Goal: Check status: Check status

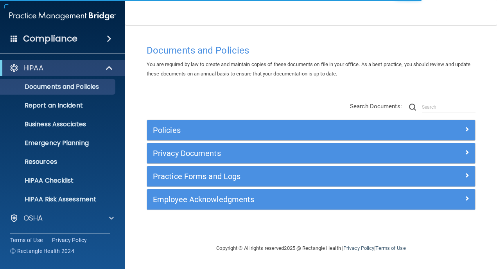
scroll to position [55, 0]
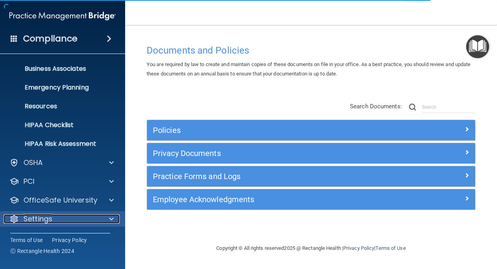
click at [42, 217] on p "Settings" at bounding box center [37, 218] width 29 height 9
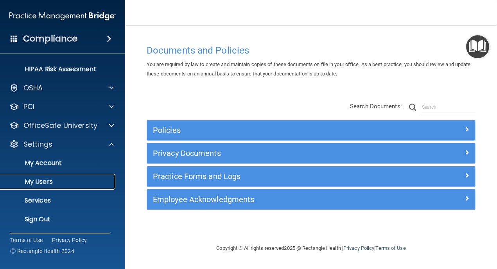
click at [44, 182] on p "My Users" at bounding box center [58, 182] width 107 height 8
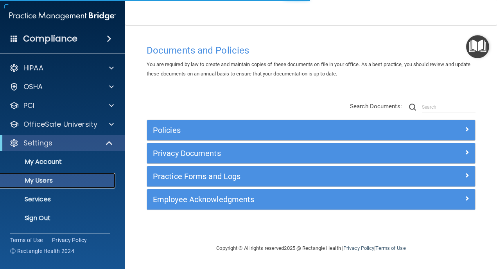
select select "20"
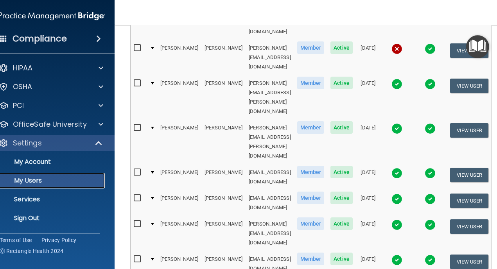
scroll to position [382, 0]
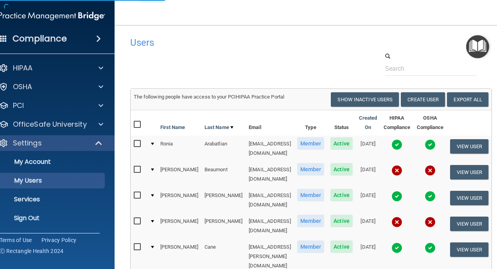
select select "20"
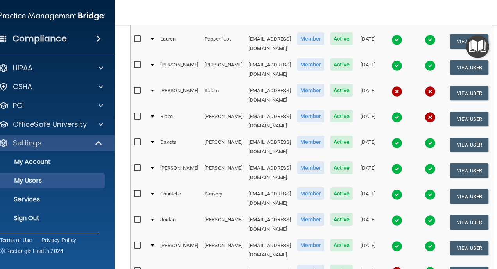
click at [402, 266] on img at bounding box center [396, 271] width 11 height 11
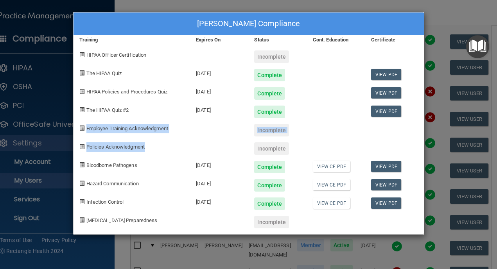
drag, startPoint x: 146, startPoint y: 147, endPoint x: 81, endPoint y: 127, distance: 68.1
click at [81, 127] on div "[PERSON_NAME] Compliance Training Expires On Status Cont. Education Certificate…" at bounding box center [248, 123] width 351 height 222
copy div "Employee Training Acknowledgment Incomplete Policies Acknowledgment"
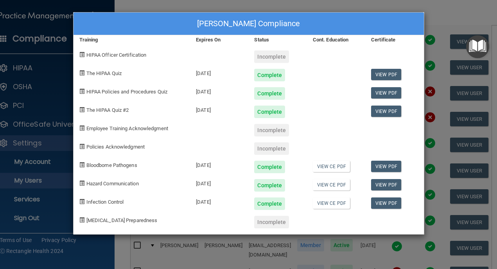
click at [274, 240] on div "[PERSON_NAME] Compliance Training Expires On Status Cont. Education Certificate…" at bounding box center [248, 134] width 497 height 269
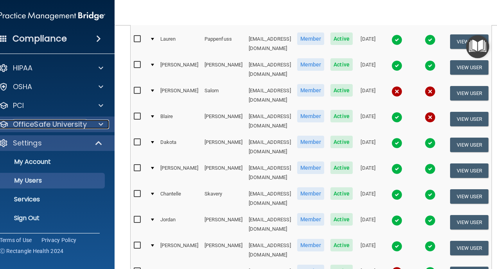
click at [34, 124] on p "OfficeSafe University" at bounding box center [50, 124] width 74 height 9
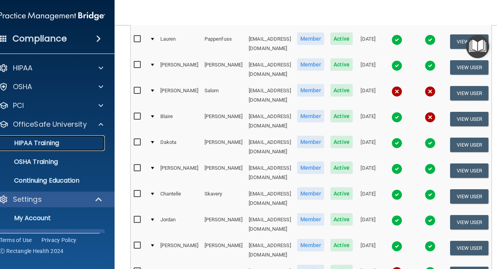
click at [30, 141] on p "HIPAA Training" at bounding box center [27, 143] width 64 height 8
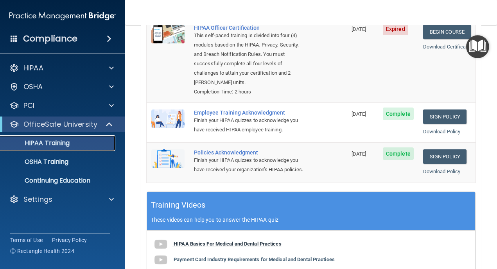
scroll to position [128, 0]
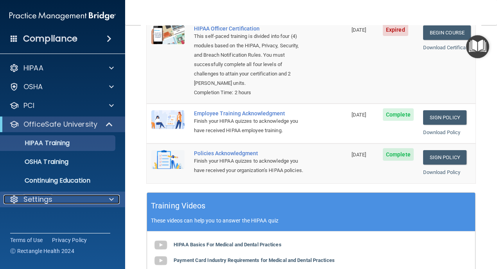
click at [37, 202] on p "Settings" at bounding box center [37, 199] width 29 height 9
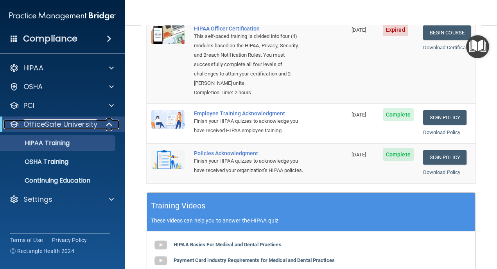
click at [84, 125] on p "OfficeSafe University" at bounding box center [60, 124] width 74 height 9
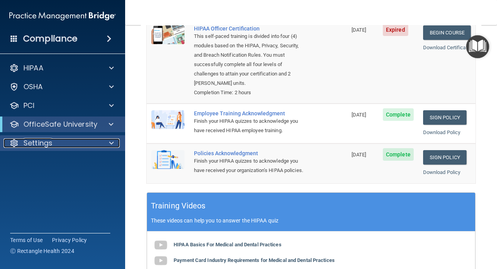
click at [58, 140] on div "Settings" at bounding box center [52, 142] width 97 height 9
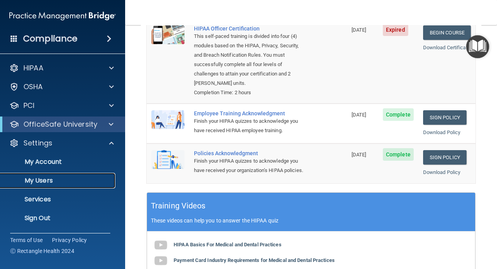
click at [39, 186] on link "My Users" at bounding box center [53, 181] width 123 height 16
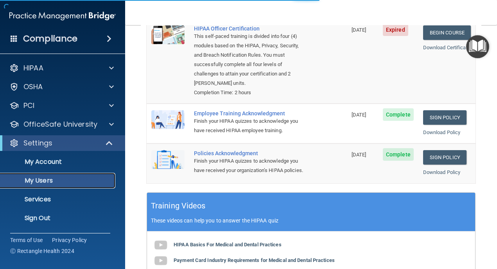
select select "20"
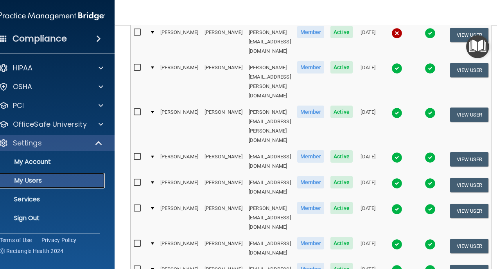
scroll to position [382, 0]
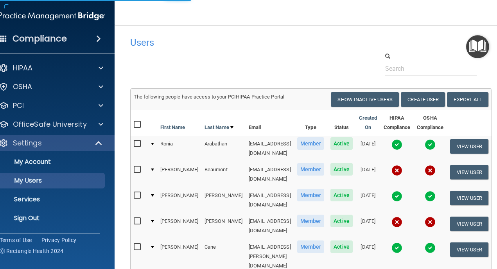
select select "20"
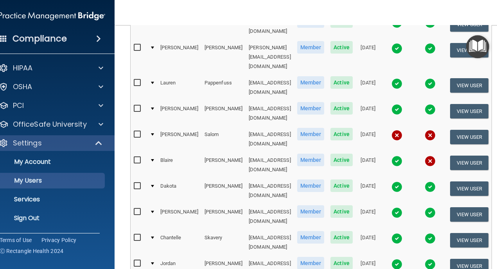
scroll to position [322, 0]
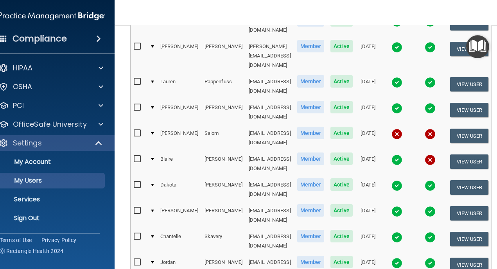
click at [435, 154] on img at bounding box center [429, 159] width 11 height 11
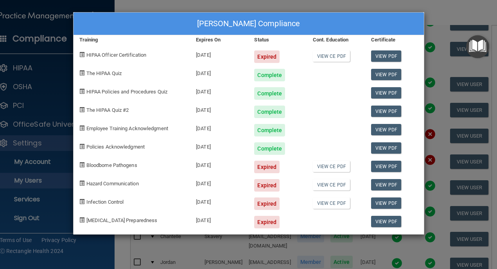
click at [443, 6] on div "[PERSON_NAME] Compliance Training Expires On Status Cont. Education Certificate…" at bounding box center [248, 134] width 497 height 269
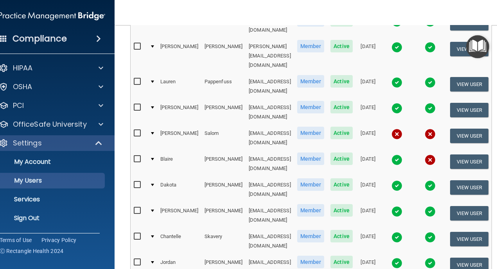
click at [435, 154] on img at bounding box center [429, 159] width 11 height 11
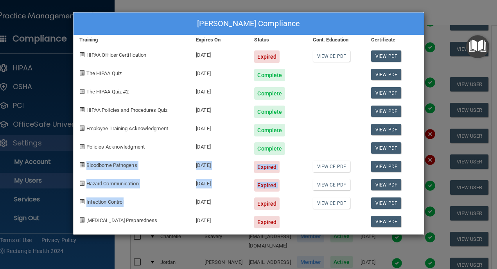
drag, startPoint x: 124, startPoint y: 204, endPoint x: 84, endPoint y: 163, distance: 57.2
click at [84, 163] on div "[PERSON_NAME] Compliance Training Expires On Status Cont. Education Certificate…" at bounding box center [248, 123] width 351 height 222
copy div "Bloodborne Pathogens [DATE] Expired View CE PDF View PDF Hazard Communication […"
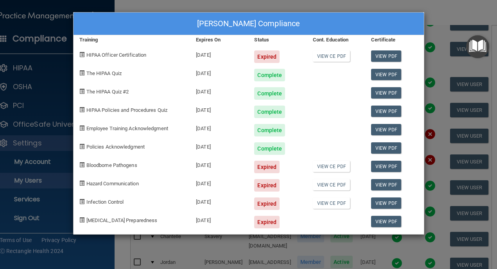
click at [447, 7] on div "[PERSON_NAME] Compliance Training Expires On Status Cont. Education Certificate…" at bounding box center [248, 134] width 497 height 269
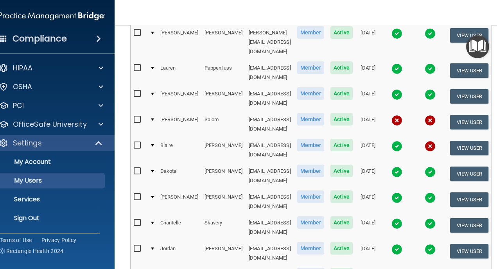
scroll to position [365, 0]
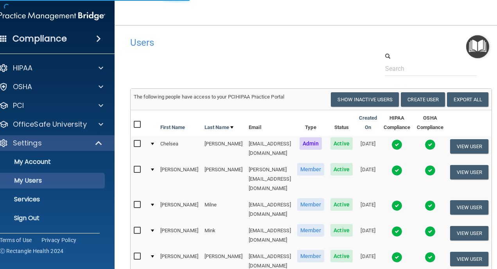
select select "20"
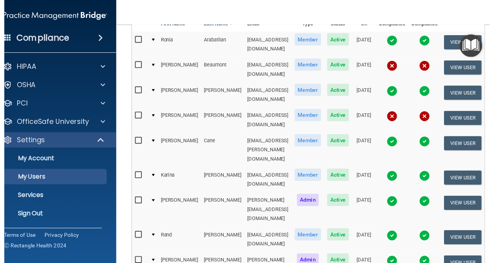
scroll to position [101, 0]
